Goal: Task Accomplishment & Management: Complete application form

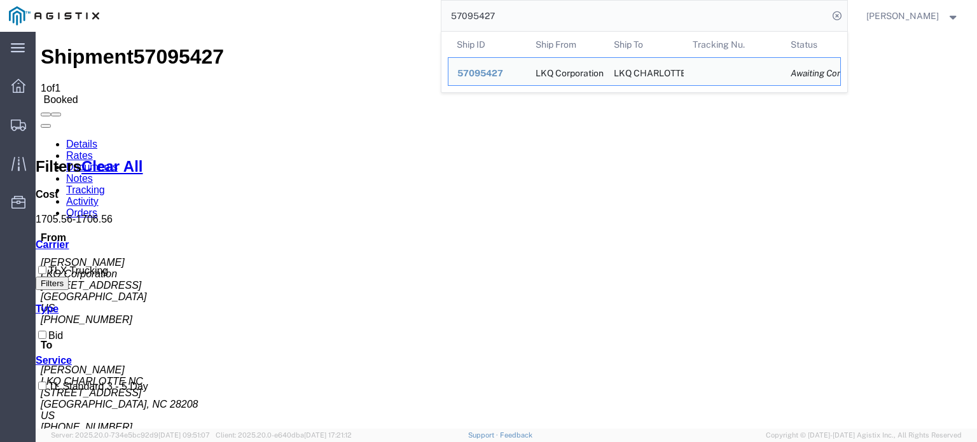
drag, startPoint x: 644, startPoint y: 11, endPoint x: 361, endPoint y: 13, distance: 283.1
click at [361, 13] on div "57095427 Ship ID Ship From Ship To Tracking Nu. Status Ship ID 57095427 Ship Fr…" at bounding box center [477, 16] width 739 height 32
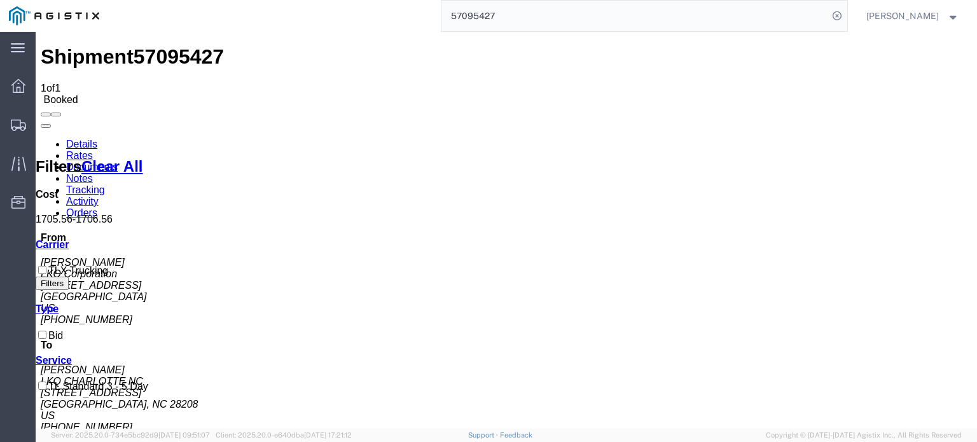
paste input "83660"
type input "57083660"
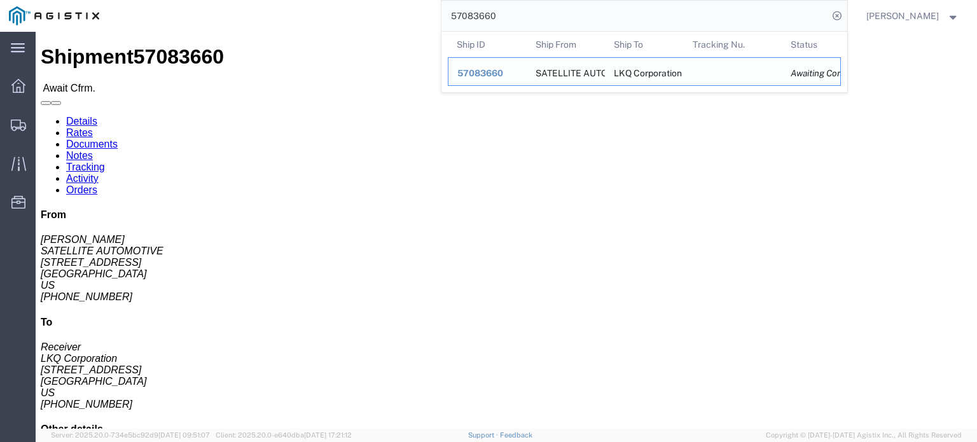
click at [487, 73] on span "57083660" at bounding box center [480, 73] width 46 height 10
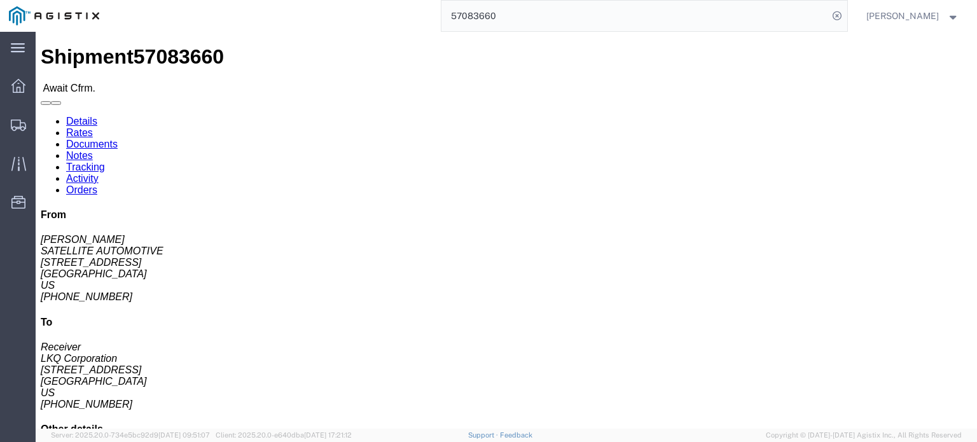
click link "Confirm"
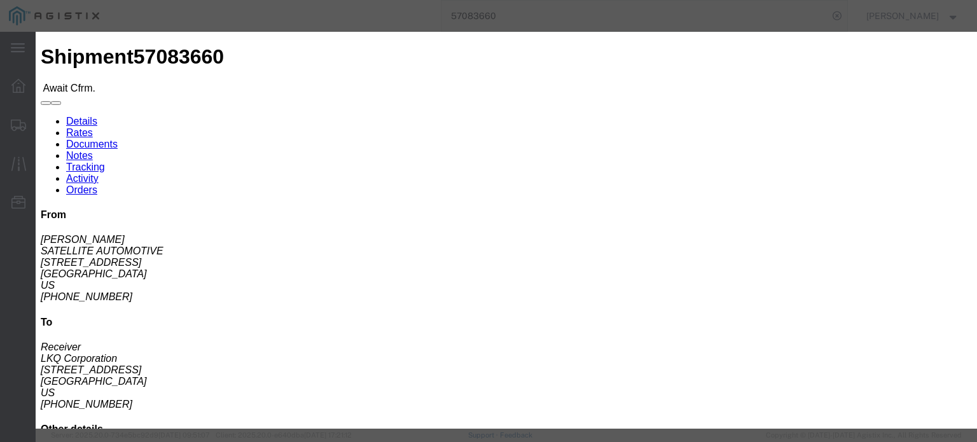
click input "text"
paste input "57083660"
type input "57083660"
click input "text"
type input "J"
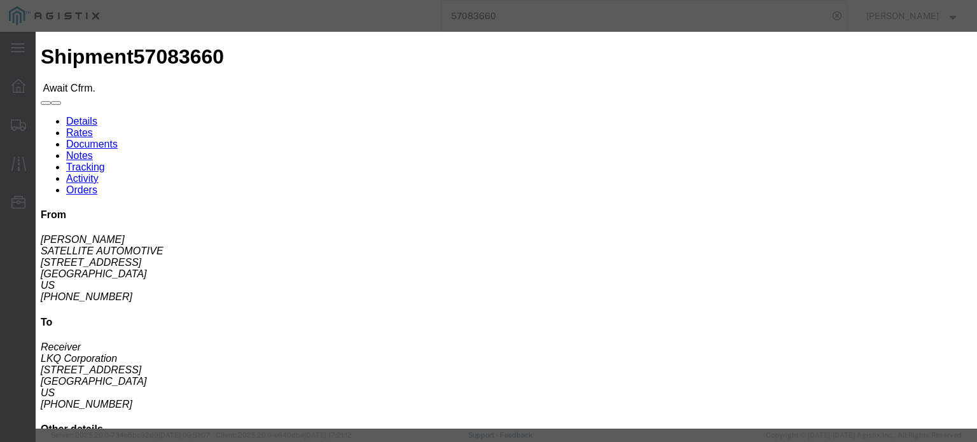
click input "text"
type input "4702032137"
click button "Submit"
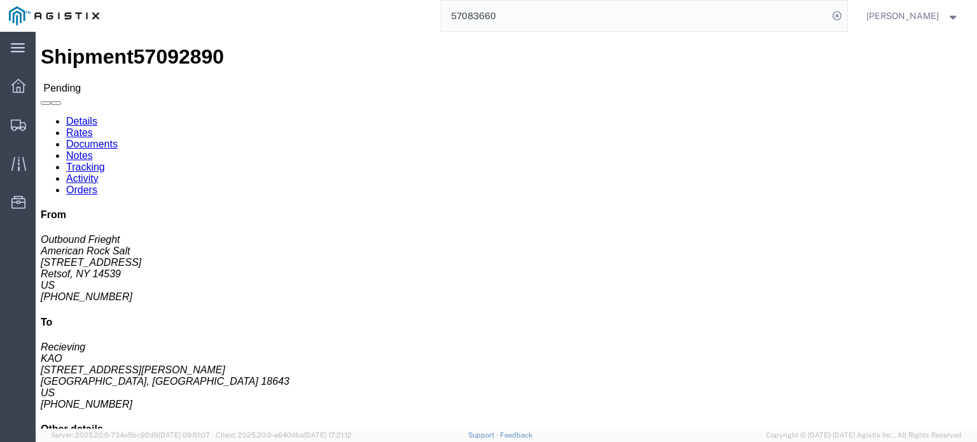
click at [487, 10] on input "57083660" at bounding box center [634, 16] width 387 height 31
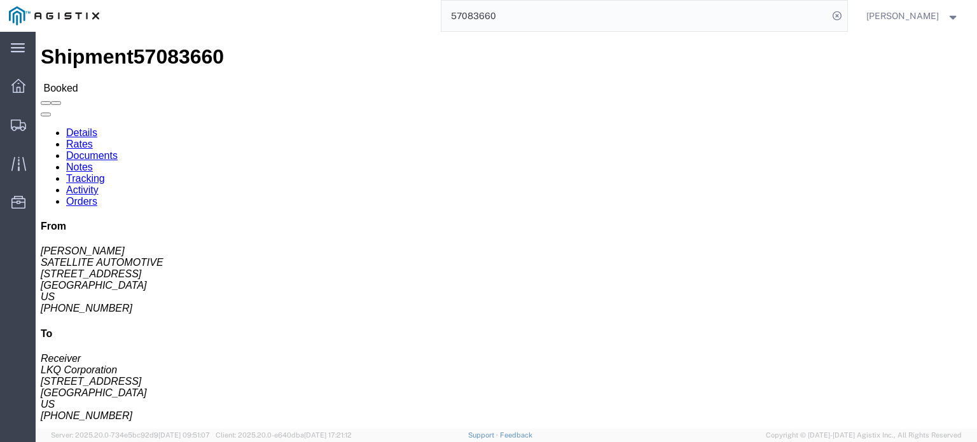
click link "Rates"
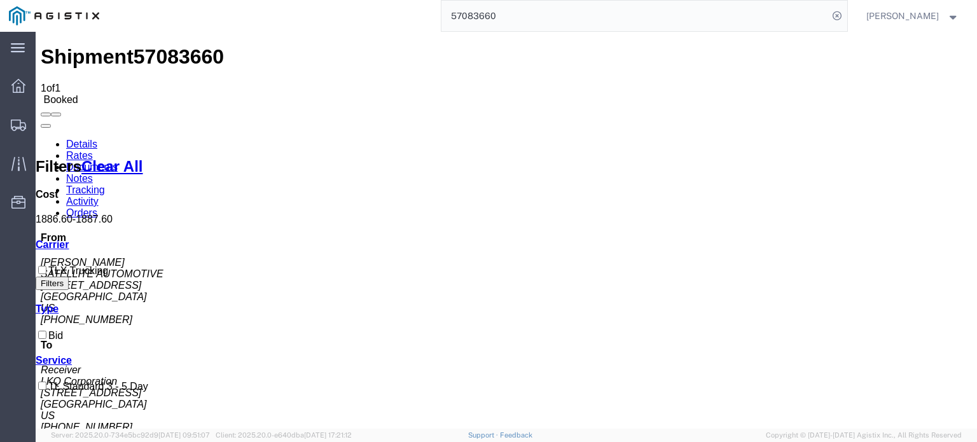
copy b "1,886.60"
drag, startPoint x: 423, startPoint y: 180, endPoint x: 460, endPoint y: 175, distance: 37.2
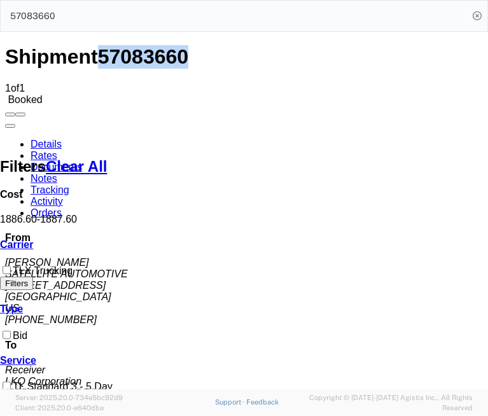
copy span "57083660"
drag, startPoint x: 85, startPoint y: 48, endPoint x: 144, endPoint y: 56, distance: 59.6
click at [144, 56] on div "Shipment 57083660 1 of 1 Booked" at bounding box center [244, 75] width 478 height 60
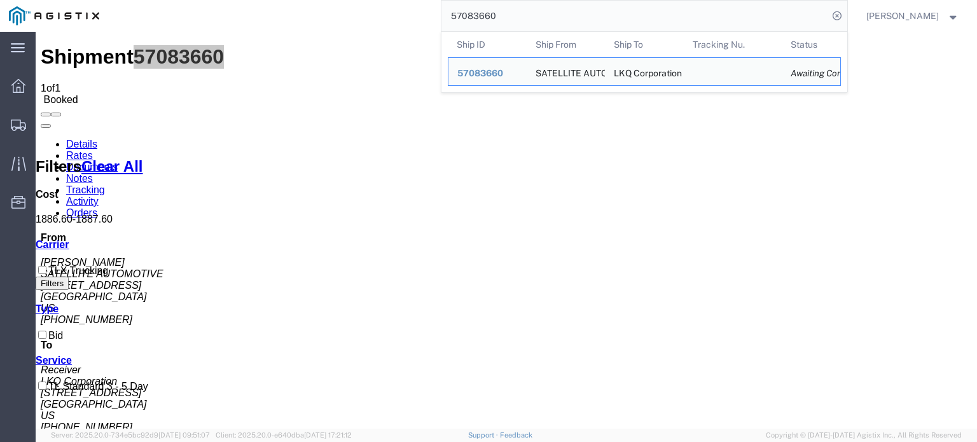
drag, startPoint x: 597, startPoint y: 17, endPoint x: 250, endPoint y: 24, distance: 347.4
click at [250, 24] on div "57083660 Ship ID Ship From Ship To Tracking Nu. Status Ship ID 57083660 Ship Fr…" at bounding box center [477, 16] width 739 height 32
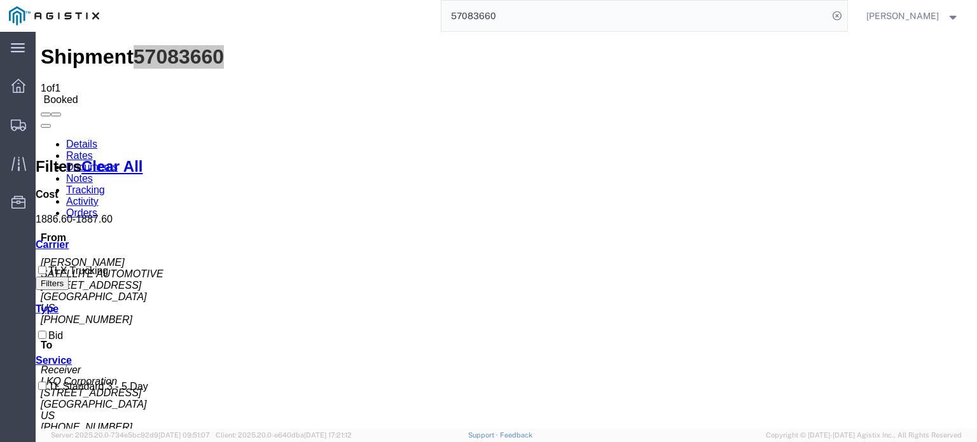
paste input "97658"
type input "57097658"
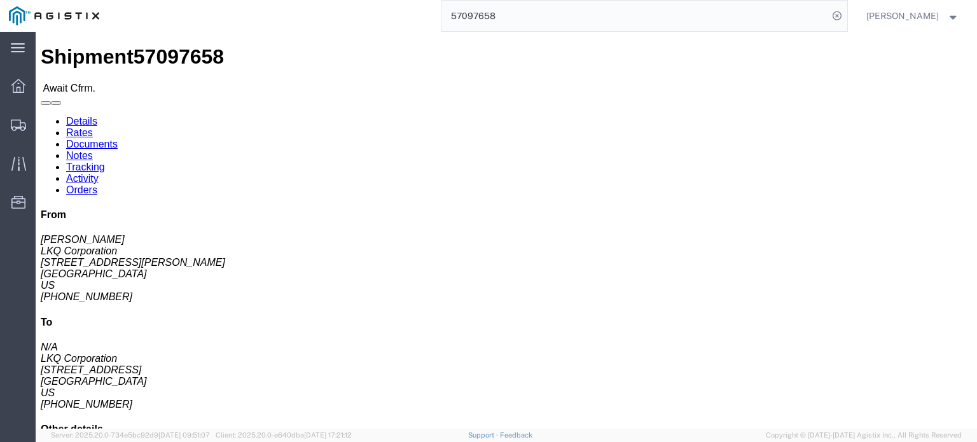
click link "Confirm"
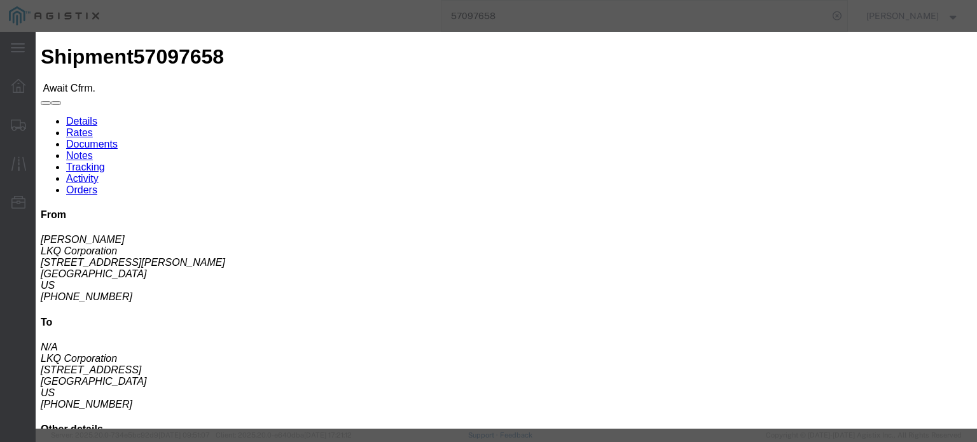
click input "text"
paste input "57097658"
type input "57097658"
click input "text"
type input "J"
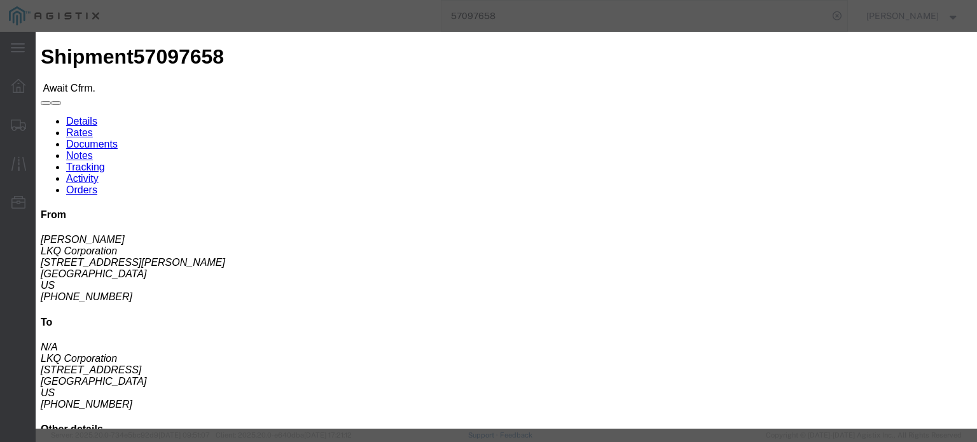
click input "text"
type input "4702032137"
click button "Submit"
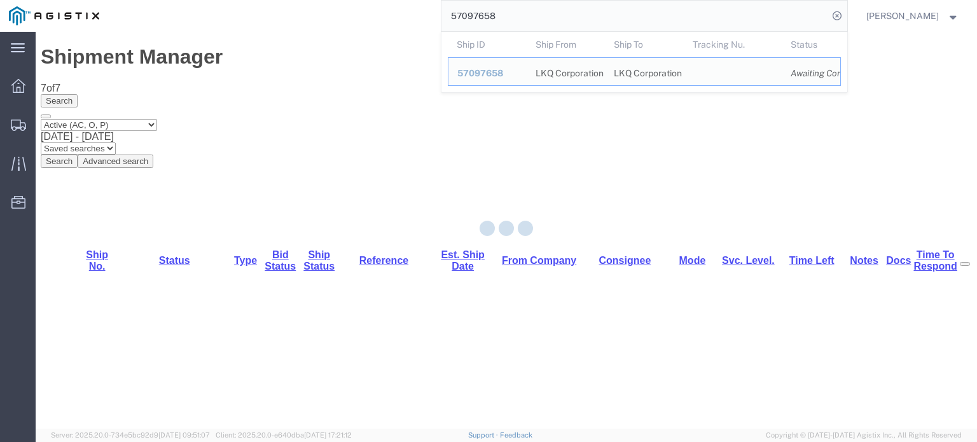
click at [487, 13] on input "57097658" at bounding box center [634, 16] width 387 height 31
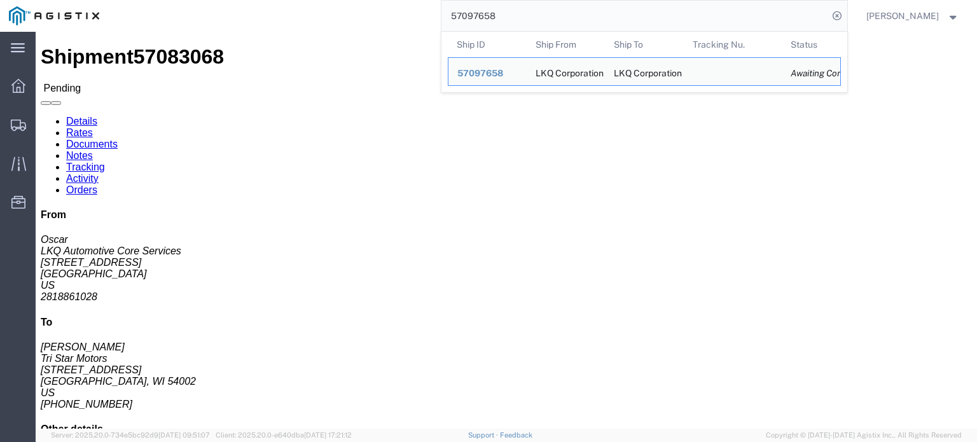
click at [487, 71] on span "57097658" at bounding box center [480, 73] width 46 height 10
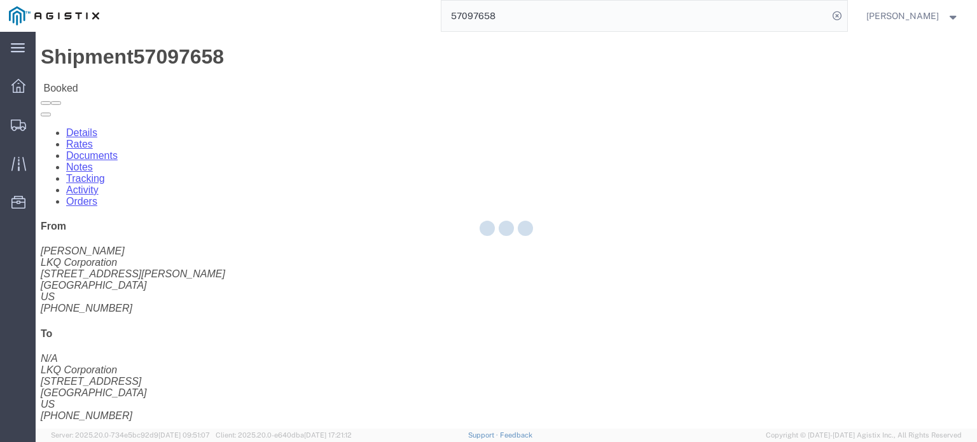
click div
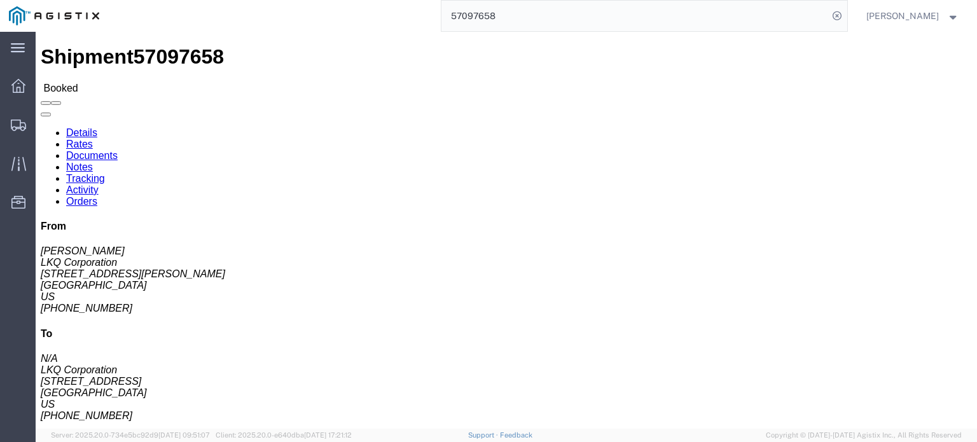
click link "Rates"
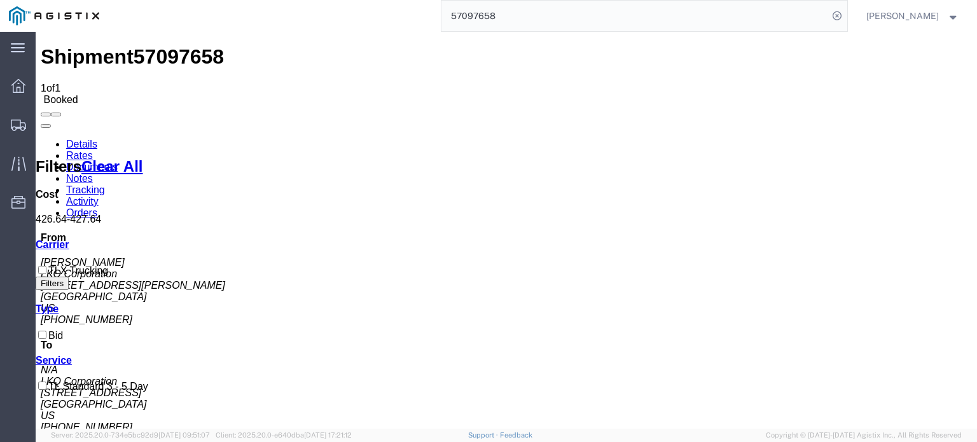
copy b "426.64"
drag, startPoint x: 427, startPoint y: 181, endPoint x: 453, endPoint y: 180, distance: 26.1
